Goal: Information Seeking & Learning: Learn about a topic

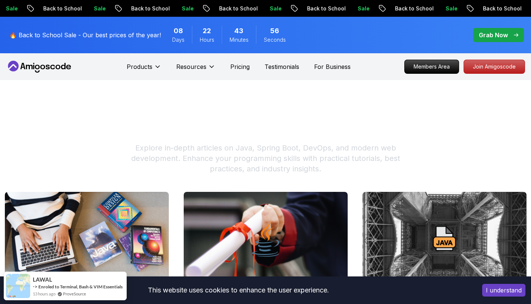
click at [234, 120] on h1 "Programming Blogs & Tutorials" at bounding box center [266, 125] width 522 height 18
click at [243, 68] on p "Pricing" at bounding box center [239, 66] width 19 height 9
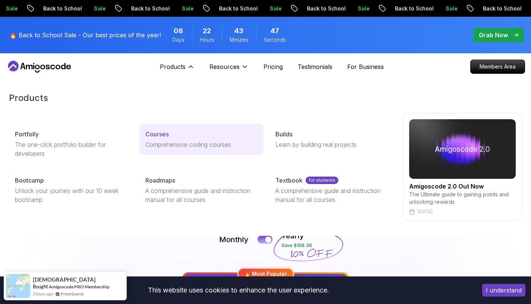
click at [160, 129] on link "Courses Comprehensive coding courses" at bounding box center [201, 139] width 124 height 31
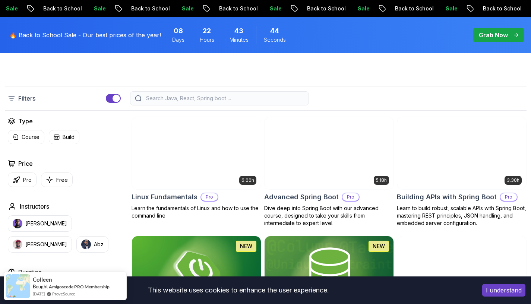
scroll to position [171, 0]
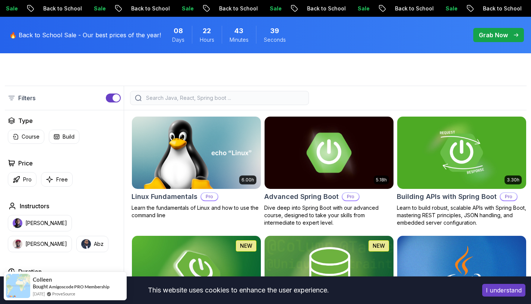
scroll to position [174, 0]
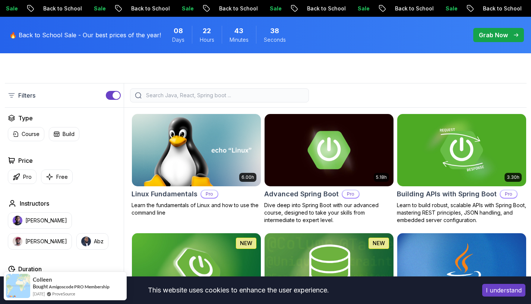
click at [244, 99] on input "search" at bounding box center [224, 95] width 159 height 7
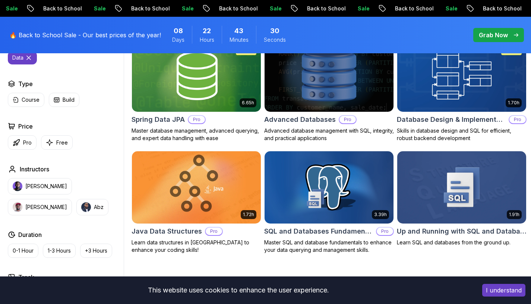
scroll to position [248, 0]
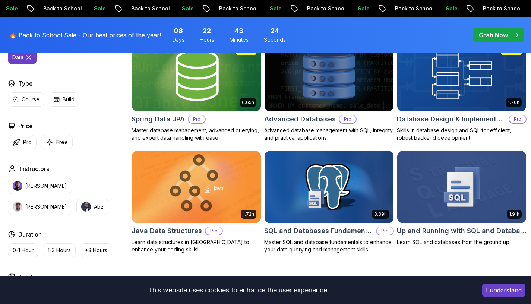
type input "data"
click at [164, 92] on img at bounding box center [196, 75] width 135 height 76
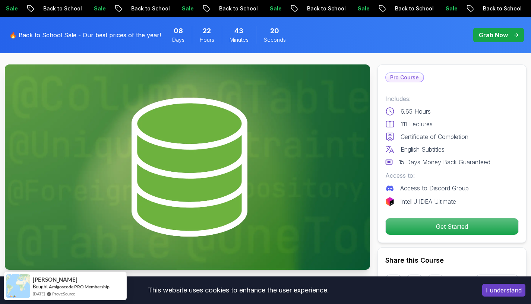
scroll to position [35, 0]
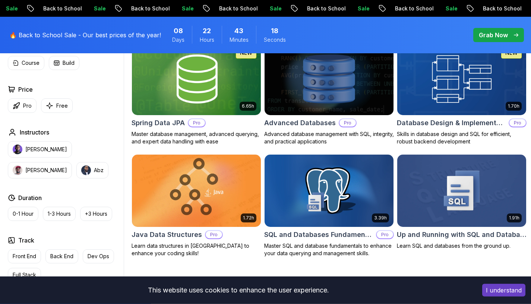
scroll to position [248, 0]
